Goal: Information Seeking & Learning: Learn about a topic

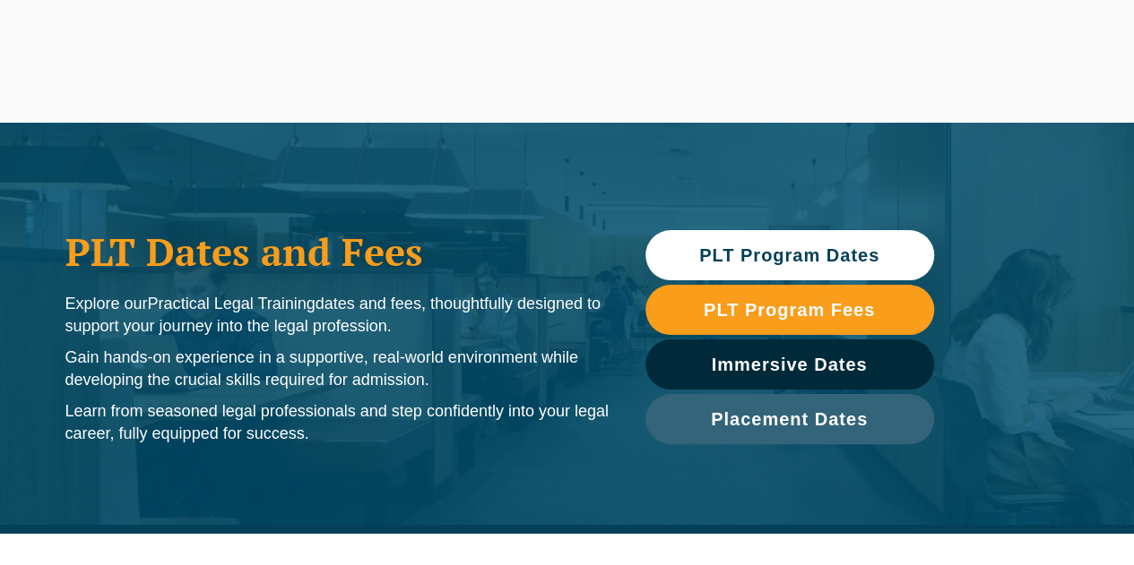
drag, startPoint x: 0, startPoint y: 0, endPoint x: 787, endPoint y: 262, distance: 829.2
click at [787, 262] on span "PLT Program Dates" at bounding box center [789, 255] width 180 height 18
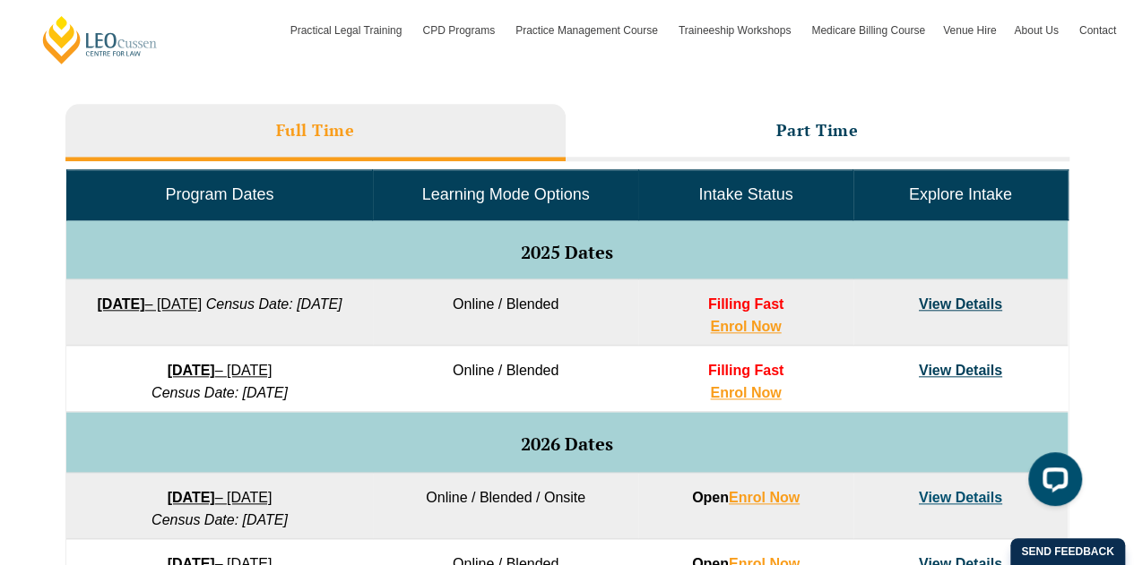
scroll to position [715, 0]
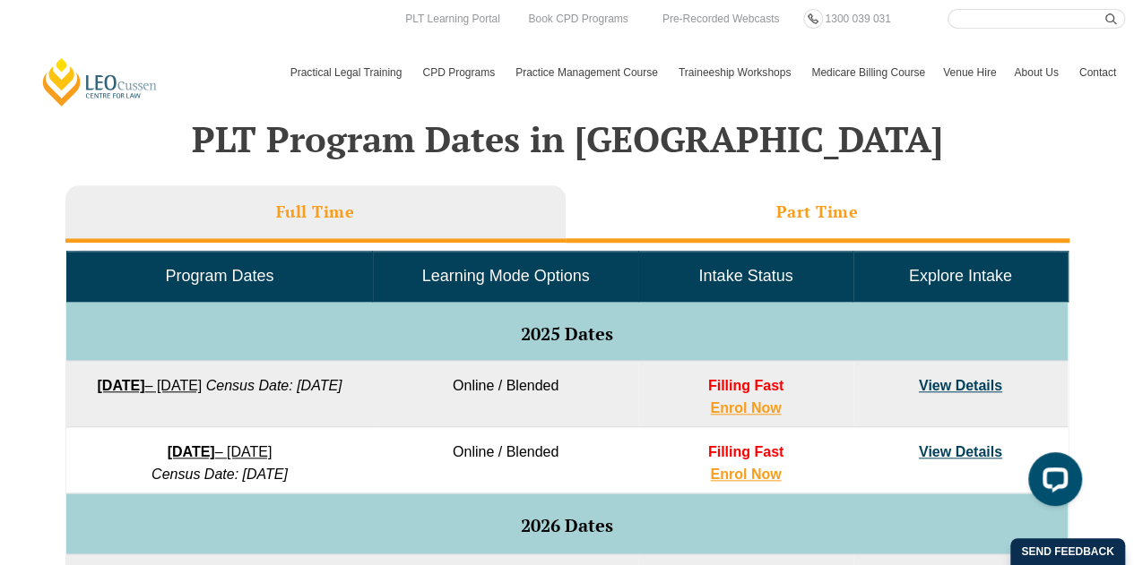
click at [843, 213] on h3 "Part Time" at bounding box center [817, 212] width 82 height 21
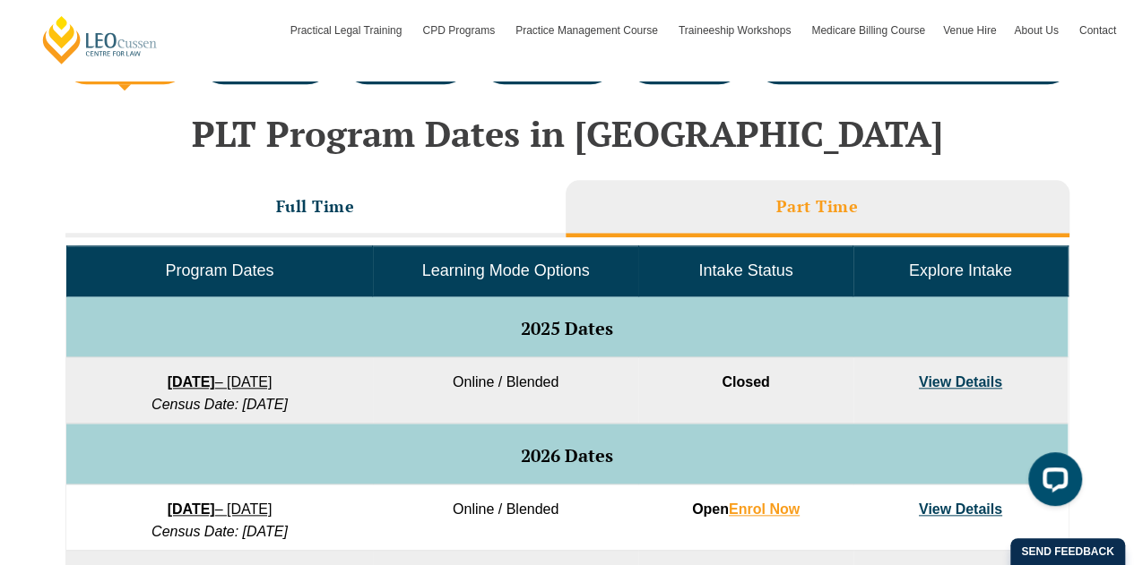
scroll to position [710, 0]
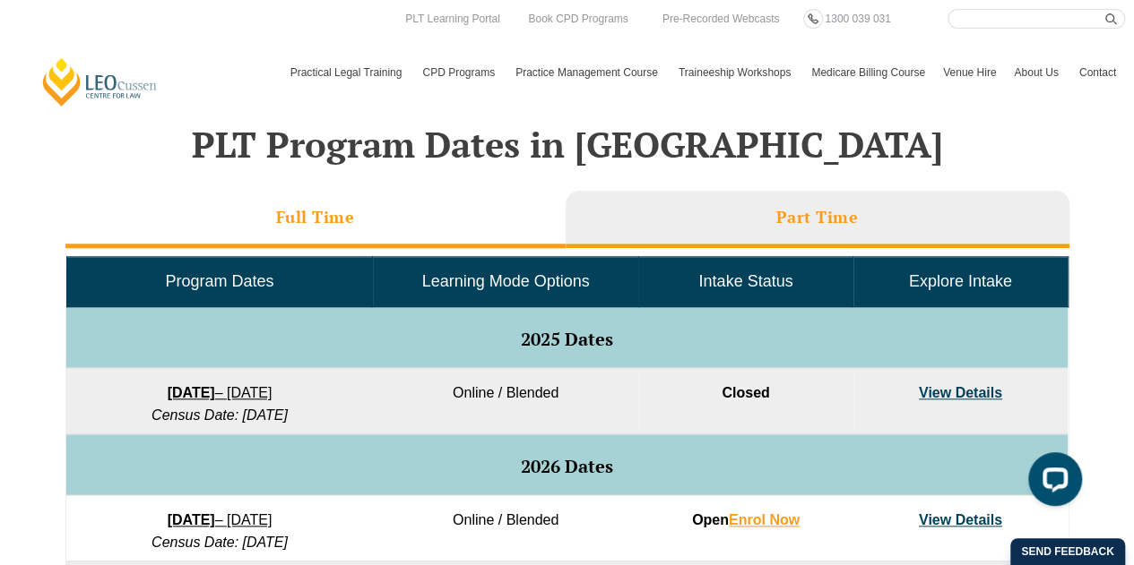
click at [320, 213] on h3 "Full Time" at bounding box center [315, 217] width 79 height 21
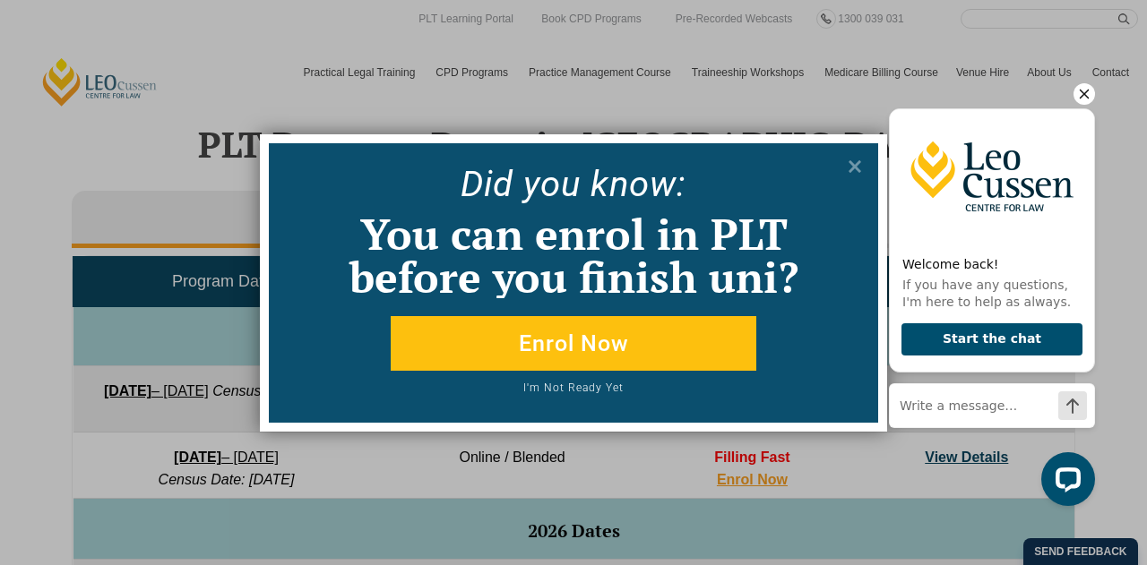
click at [1082, 91] on icon "Hide greeting" at bounding box center [1085, 94] width 22 height 22
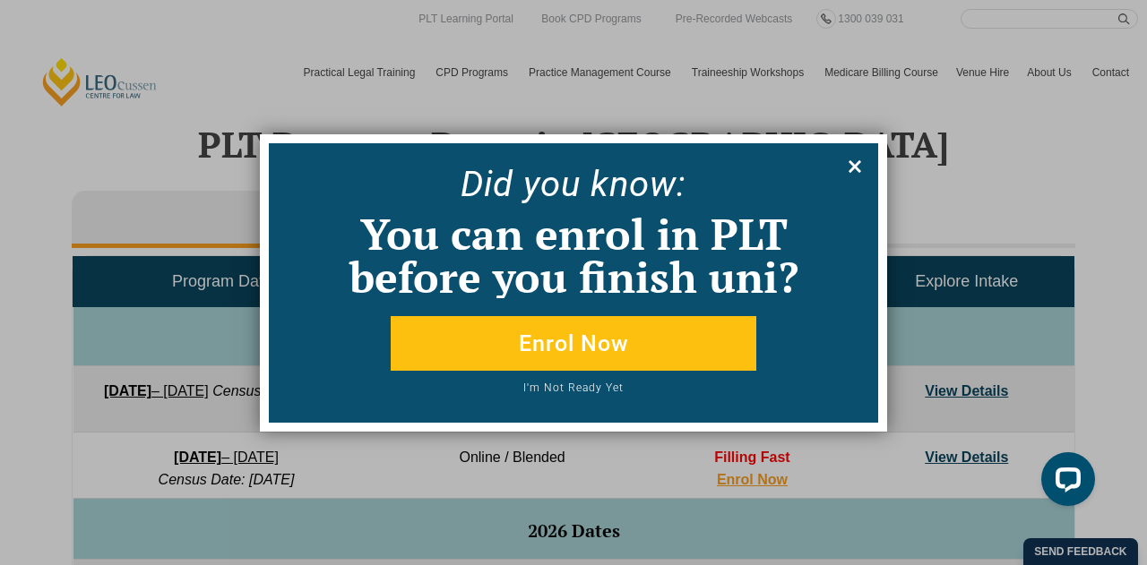
click at [850, 171] on icon at bounding box center [855, 166] width 13 height 13
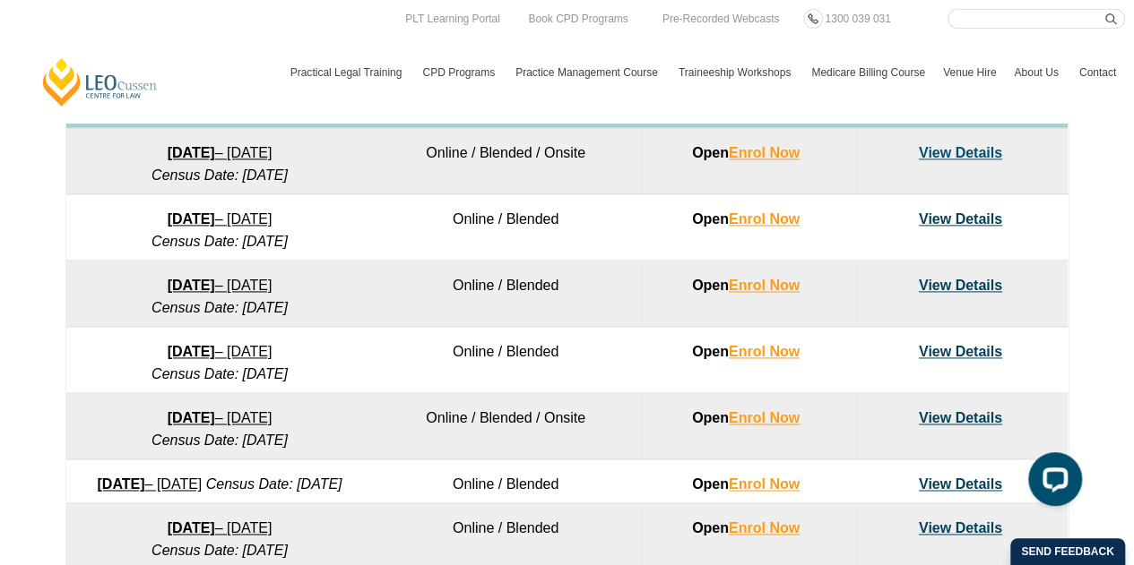
scroll to position [0, 0]
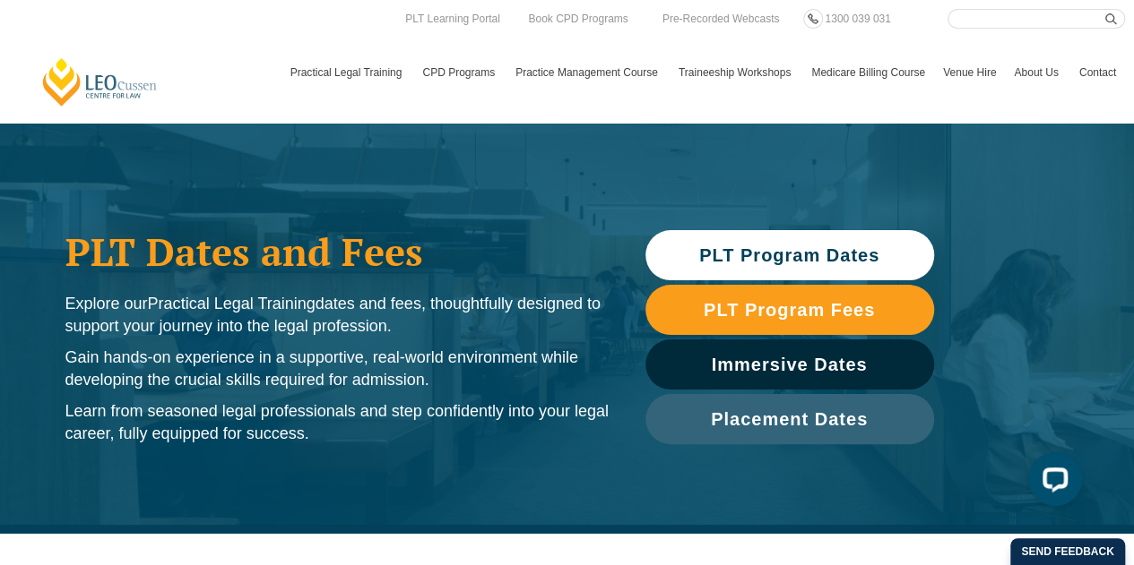
click at [811, 252] on span "PLT Program Dates" at bounding box center [789, 255] width 180 height 18
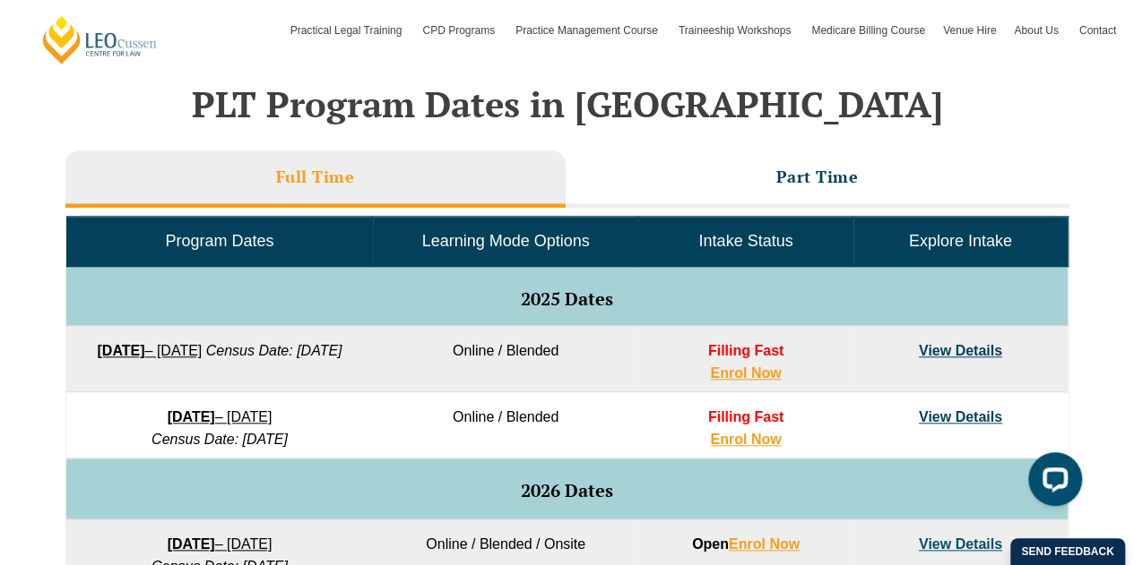
scroll to position [715, 0]
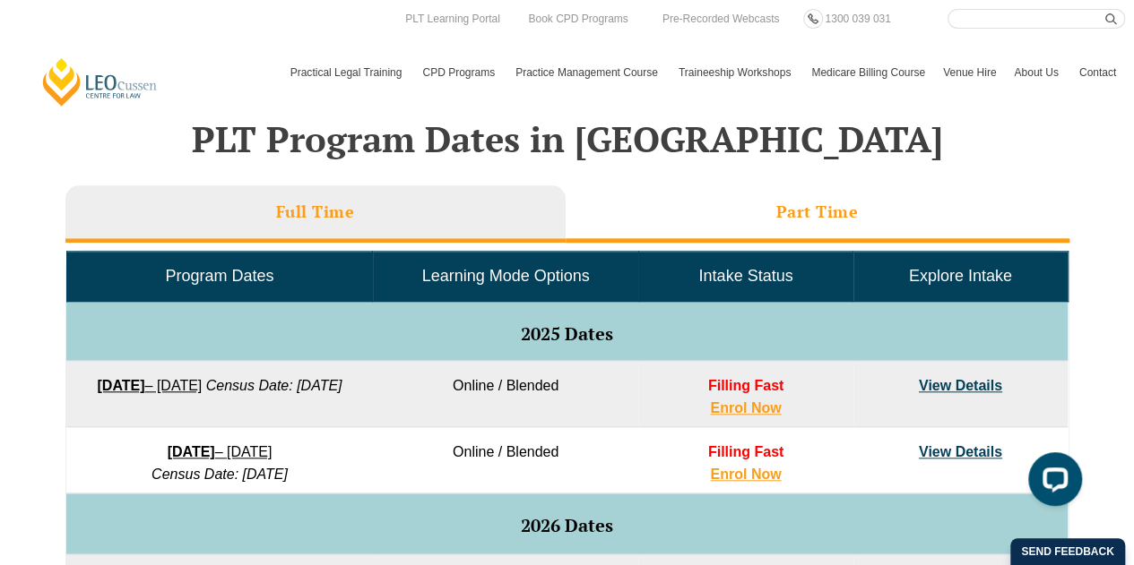
click at [783, 207] on h3 "Part Time" at bounding box center [817, 212] width 82 height 21
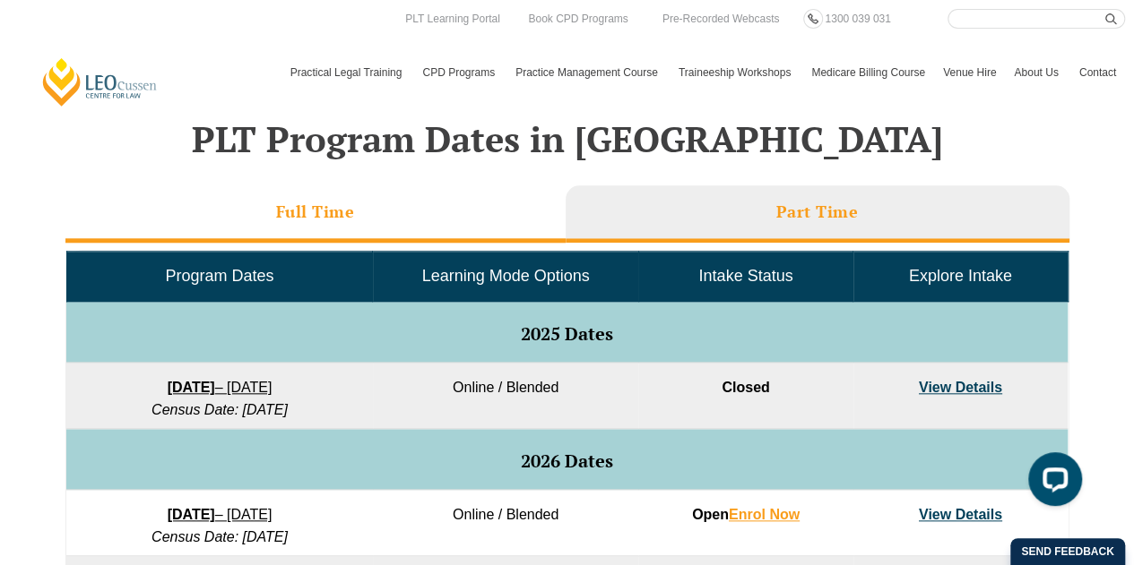
click at [268, 209] on li "Full Time" at bounding box center [315, 213] width 500 height 57
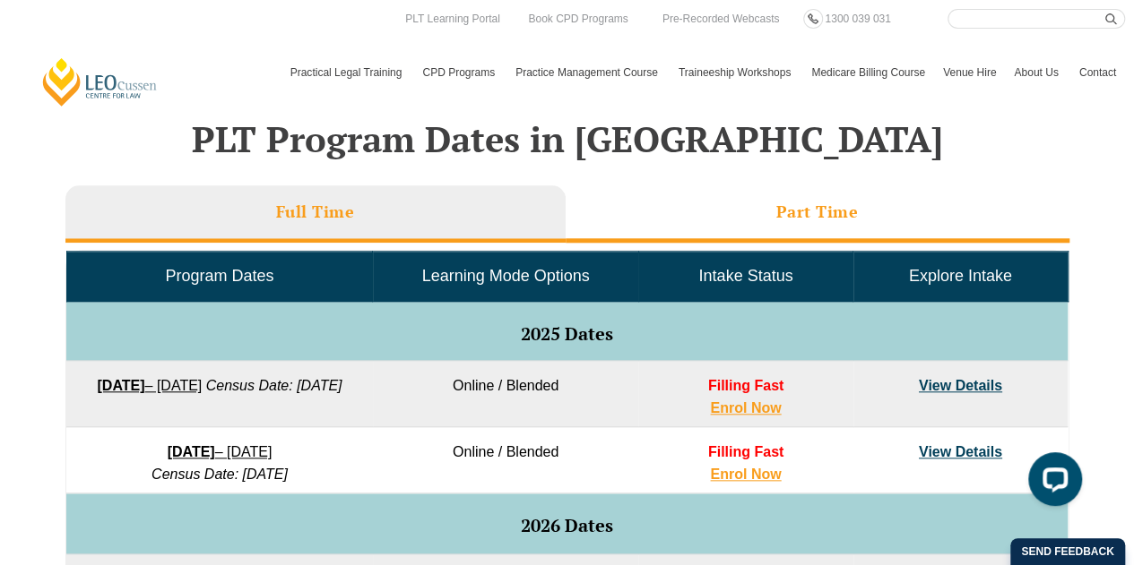
click at [785, 216] on h3 "Part Time" at bounding box center [817, 212] width 82 height 21
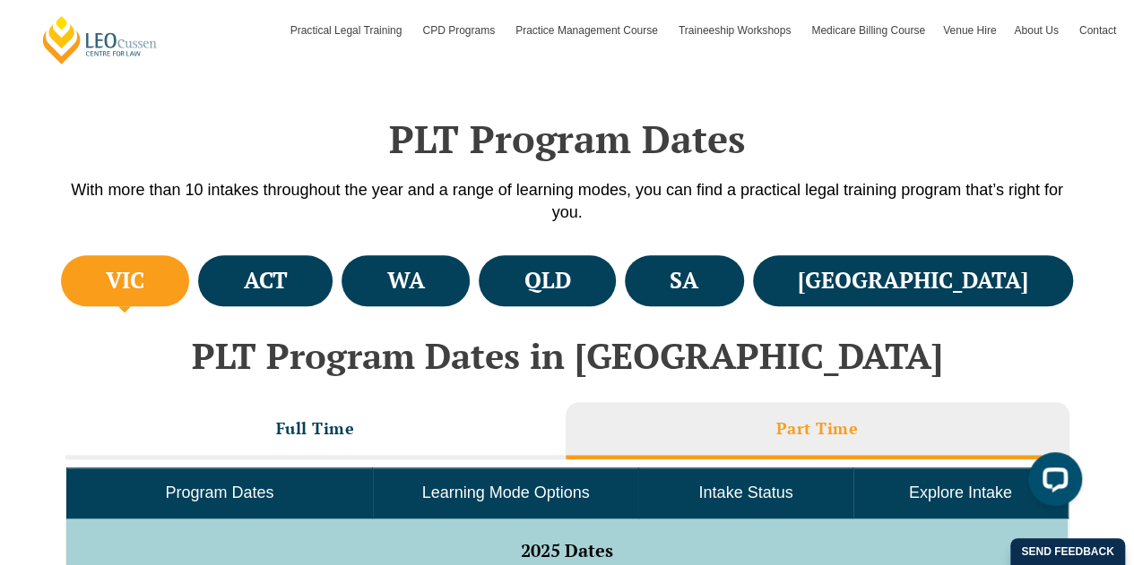
scroll to position [522, 0]
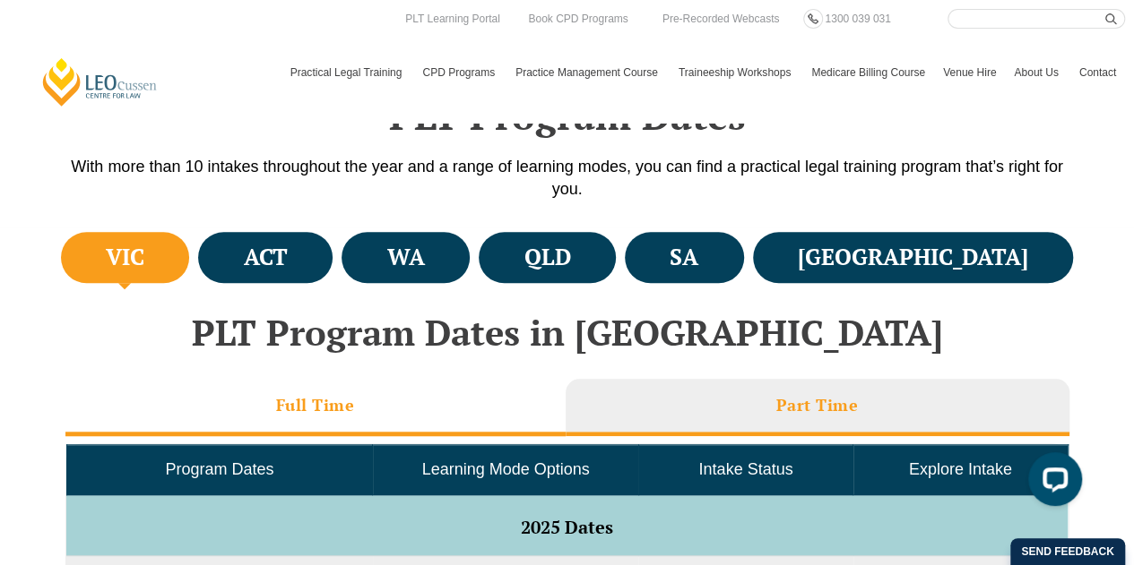
click at [461, 417] on li "Full Time" at bounding box center [315, 407] width 500 height 57
